Goal: Task Accomplishment & Management: Complete application form

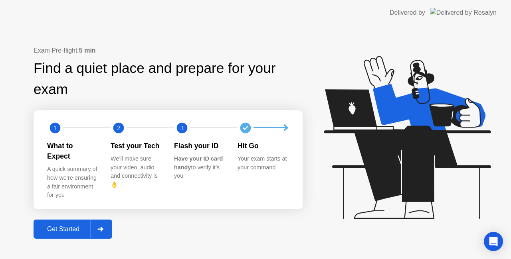
click at [79, 226] on div "Get Started" at bounding box center [63, 229] width 55 height 7
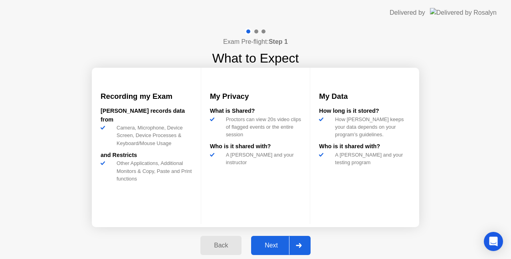
click at [275, 244] on div "Next" at bounding box center [271, 245] width 36 height 7
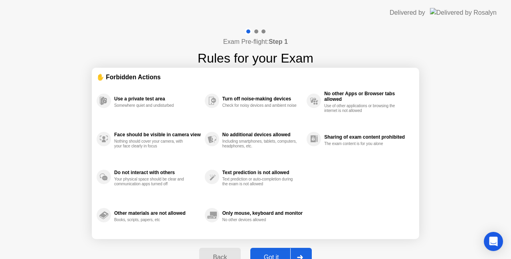
click at [271, 257] on div "Got it" at bounding box center [272, 257] width 38 height 7
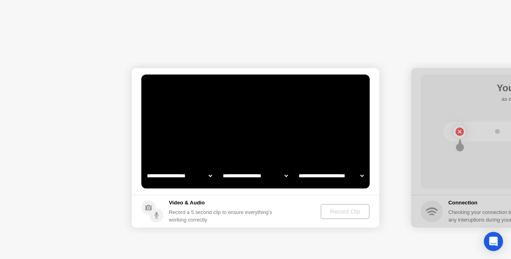
select select "**********"
select select "*******"
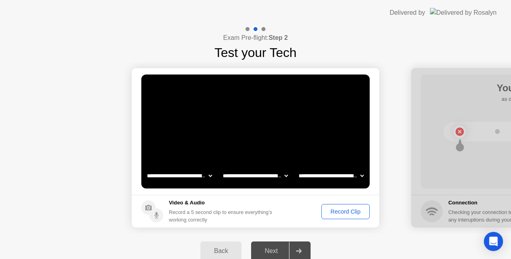
click at [353, 212] on div "Record Clip" at bounding box center [345, 212] width 43 height 6
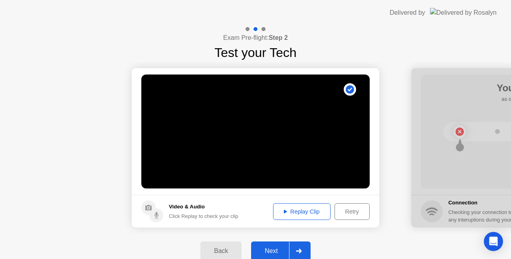
click at [275, 248] on div "Next" at bounding box center [271, 251] width 36 height 7
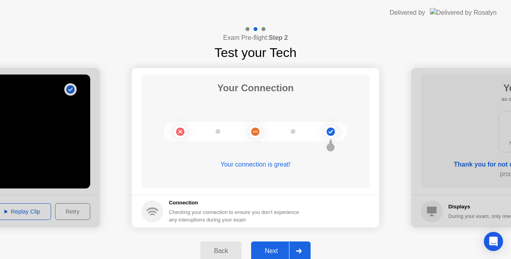
click at [275, 248] on div "Next" at bounding box center [271, 251] width 36 height 7
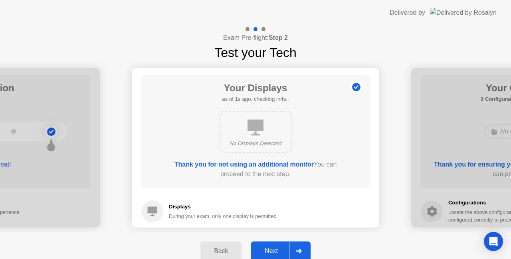
click at [275, 248] on div "Next" at bounding box center [271, 251] width 36 height 7
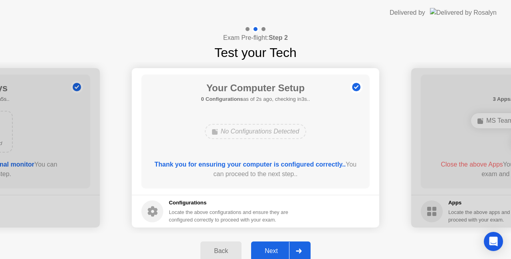
click at [275, 248] on div "Next" at bounding box center [271, 251] width 36 height 7
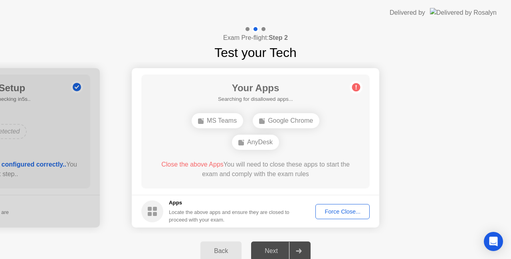
click at [350, 212] on div "Force Close..." at bounding box center [342, 212] width 49 height 6
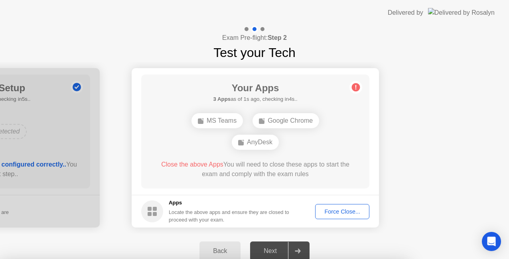
click at [331, 259] on div at bounding box center [254, 259] width 509 height 0
click at [276, 259] on div at bounding box center [254, 259] width 509 height 0
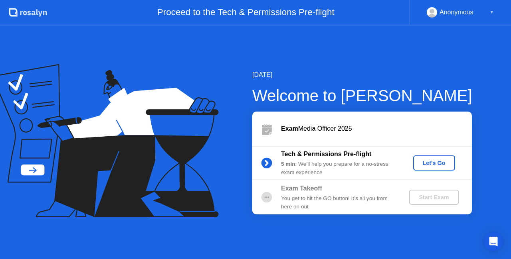
click at [428, 163] on div "Let's Go" at bounding box center [434, 163] width 36 height 6
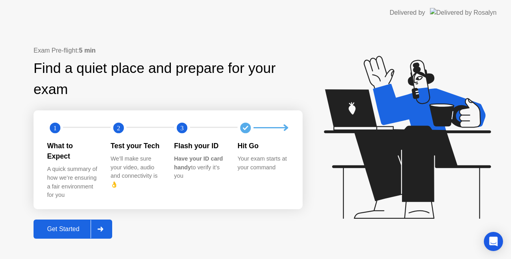
click at [70, 226] on div "Get Started" at bounding box center [63, 229] width 55 height 7
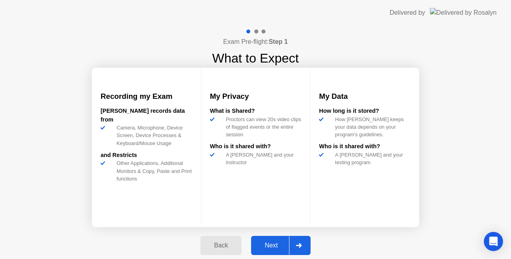
click at [273, 247] on div "Next" at bounding box center [271, 245] width 36 height 7
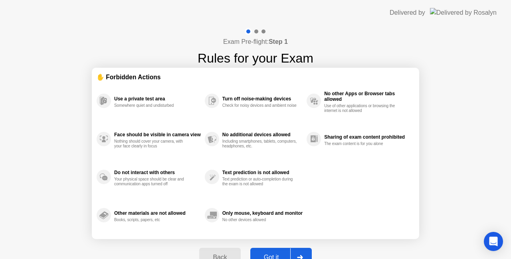
click at [271, 256] on div "Got it" at bounding box center [272, 257] width 38 height 7
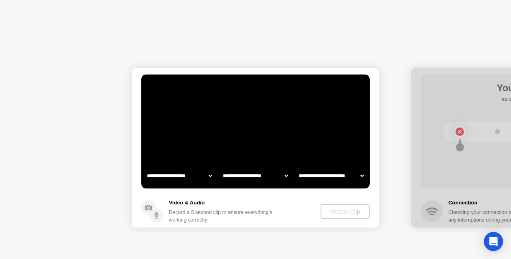
select select "**********"
select select "*******"
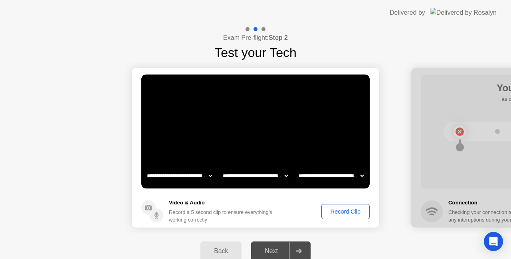
click at [344, 207] on button "Record Clip" at bounding box center [345, 211] width 48 height 15
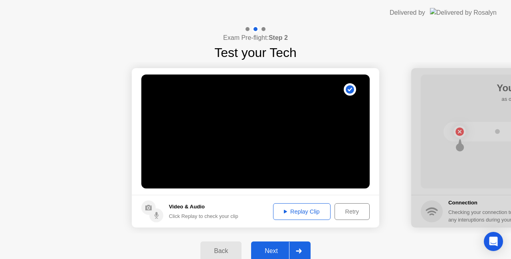
click at [275, 251] on div "Next" at bounding box center [271, 251] width 36 height 7
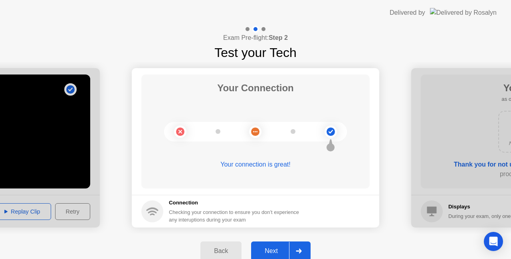
click at [275, 251] on div "Next" at bounding box center [271, 251] width 36 height 7
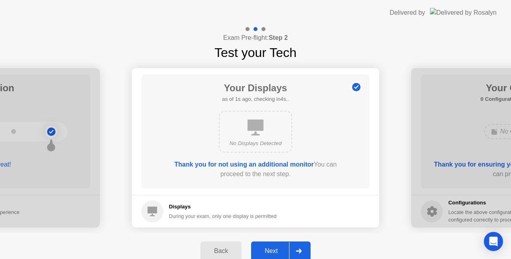
click at [275, 251] on div "Next" at bounding box center [271, 251] width 36 height 7
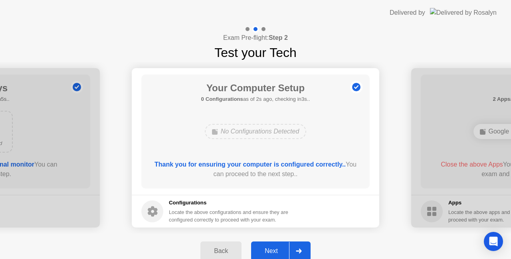
click at [277, 134] on div "No Configurations Detected" at bounding box center [256, 131] width 102 height 15
click at [272, 255] on div "Next" at bounding box center [271, 251] width 36 height 7
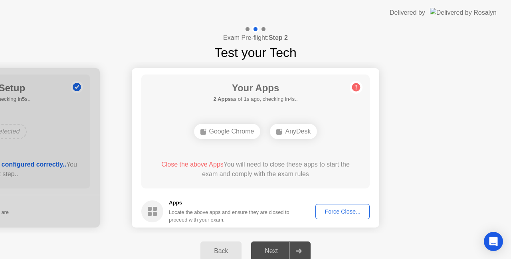
click at [294, 132] on div "AnyDesk" at bounding box center [293, 131] width 47 height 15
click at [242, 126] on div "Google Chrome" at bounding box center [227, 131] width 67 height 15
click at [330, 211] on div "Force Close..." at bounding box center [342, 212] width 49 height 6
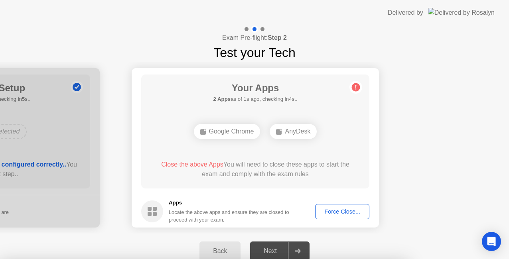
click at [310, 259] on div at bounding box center [254, 259] width 509 height 0
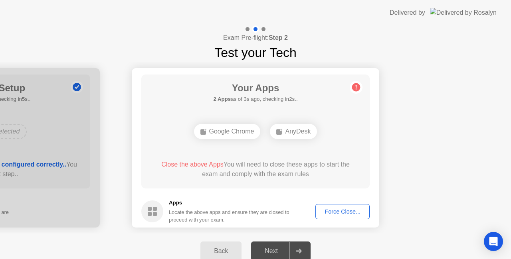
click at [340, 215] on div "Force Close..." at bounding box center [342, 212] width 49 height 6
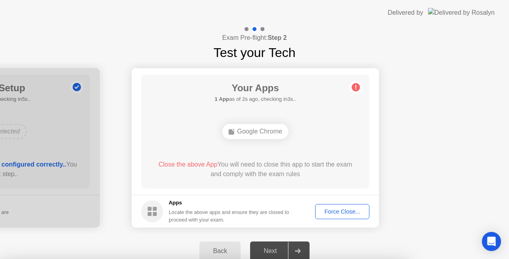
click at [428, 259] on div at bounding box center [254, 259] width 509 height 0
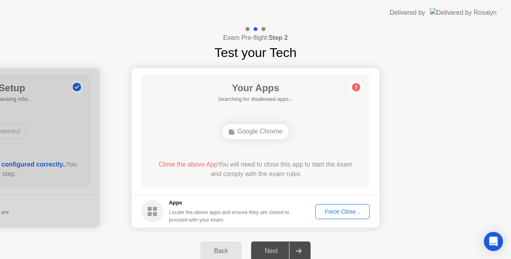
drag, startPoint x: 338, startPoint y: 214, endPoint x: 338, endPoint y: 223, distance: 9.2
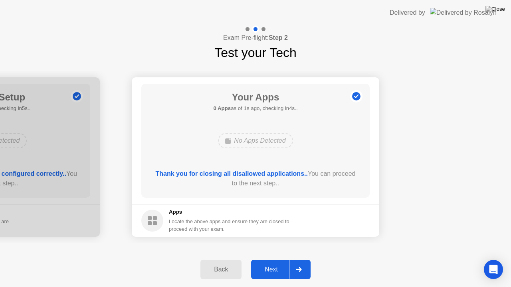
click at [275, 259] on div "Next" at bounding box center [271, 269] width 36 height 7
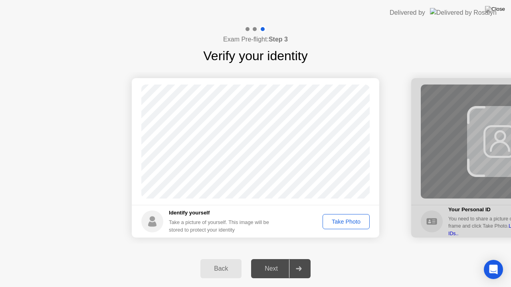
click at [339, 220] on div "Take Photo" at bounding box center [345, 222] width 41 height 6
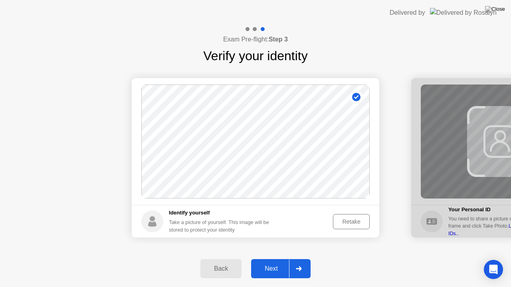
click at [274, 259] on div "Next" at bounding box center [271, 268] width 36 height 7
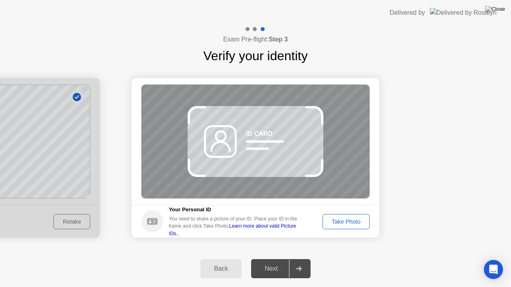
click at [336, 221] on div "Take Photo" at bounding box center [345, 222] width 41 height 6
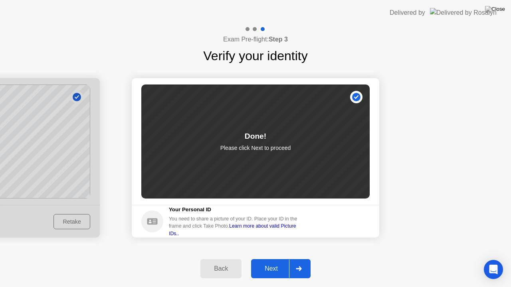
click at [272, 259] on div "Next" at bounding box center [271, 268] width 36 height 7
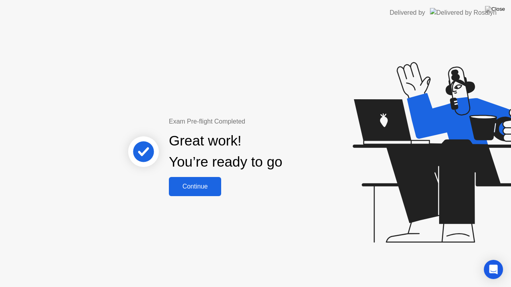
click at [201, 189] on div "Continue" at bounding box center [194, 186] width 47 height 7
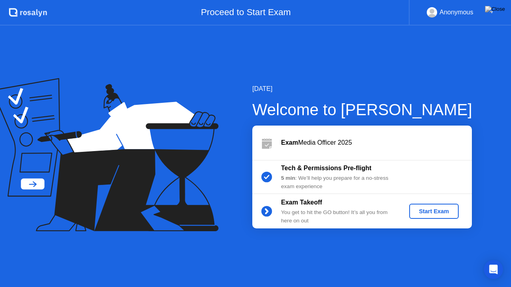
click at [427, 212] on div "Start Exam" at bounding box center [433, 211] width 43 height 6
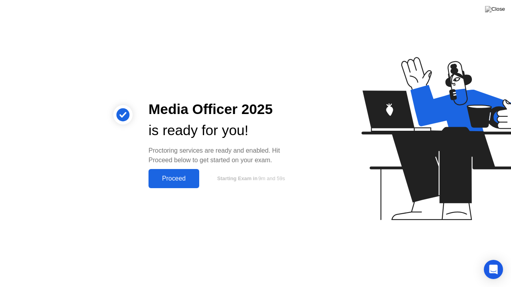
click at [177, 176] on div "Proceed" at bounding box center [174, 178] width 46 height 7
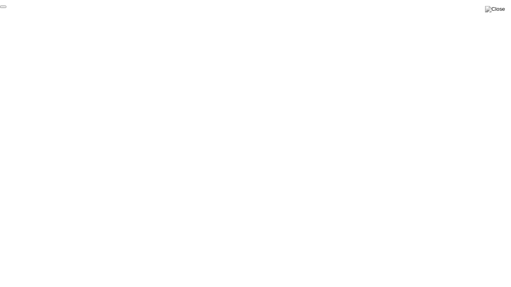
click div "End Proctoring Session"
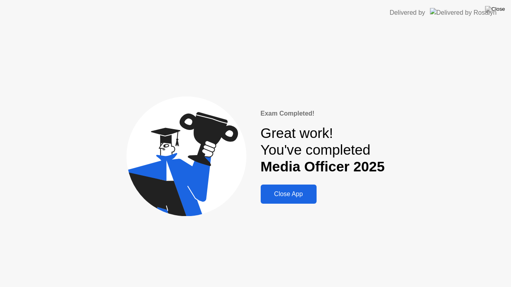
click at [295, 195] on div "Close App" at bounding box center [288, 194] width 51 height 7
